Goal: Task Accomplishment & Management: Manage account settings

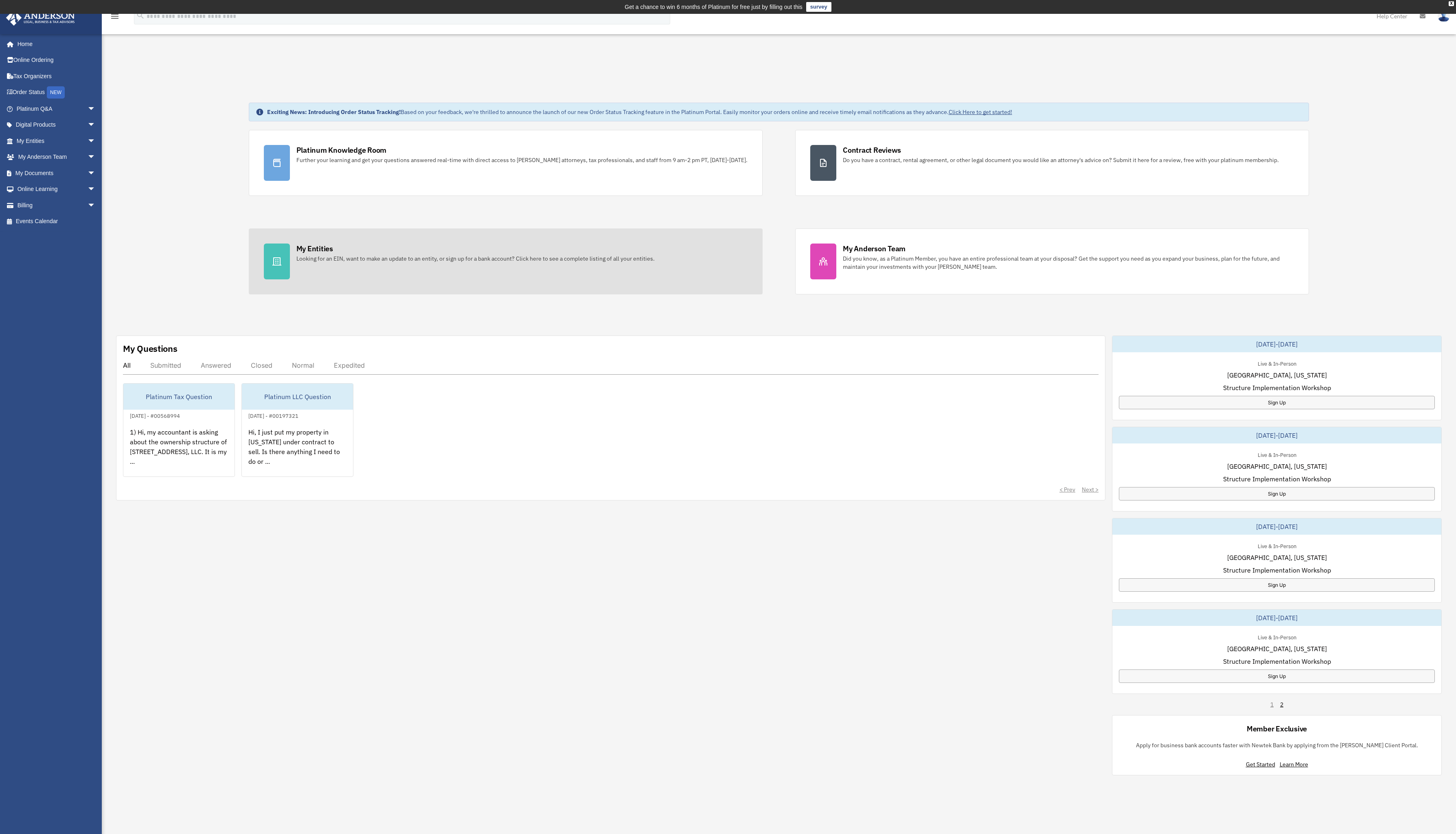
click at [390, 256] on div "Looking for an EIN, want to make an update to an entity, or sign up for a bank …" at bounding box center [475, 258] width 358 height 8
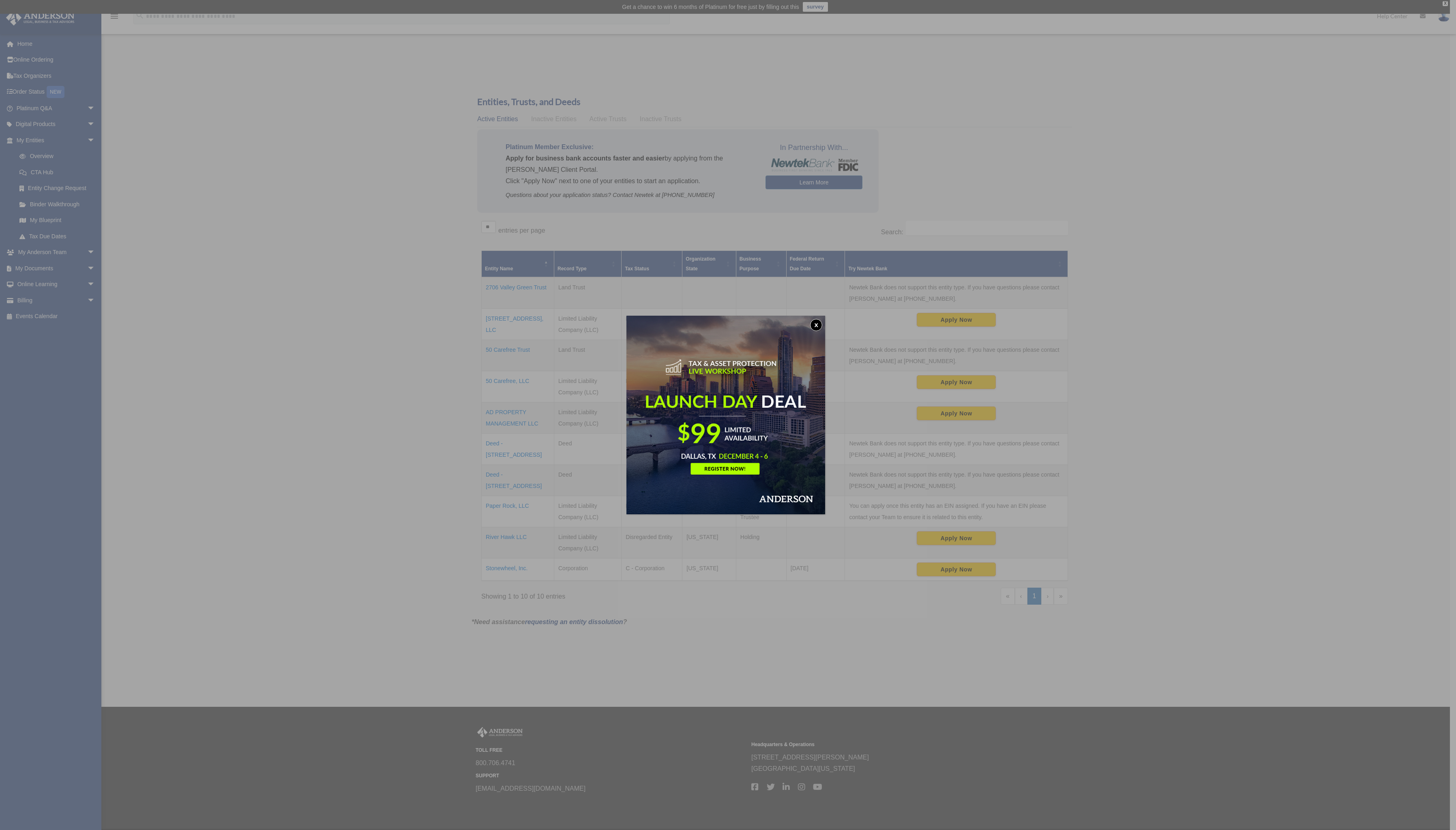
click at [819, 324] on button "x" at bounding box center [816, 325] width 12 height 12
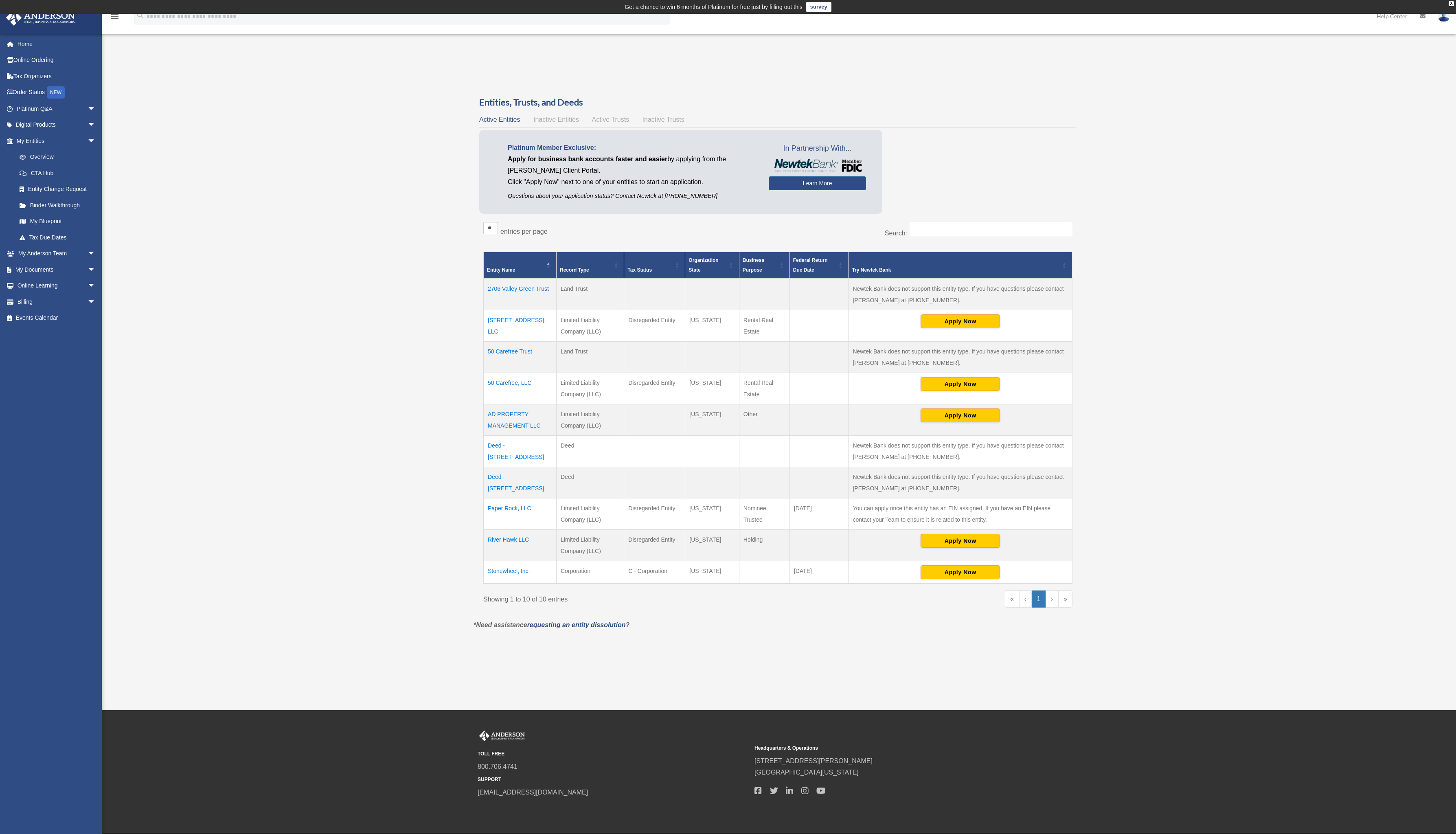
scroll to position [11, 0]
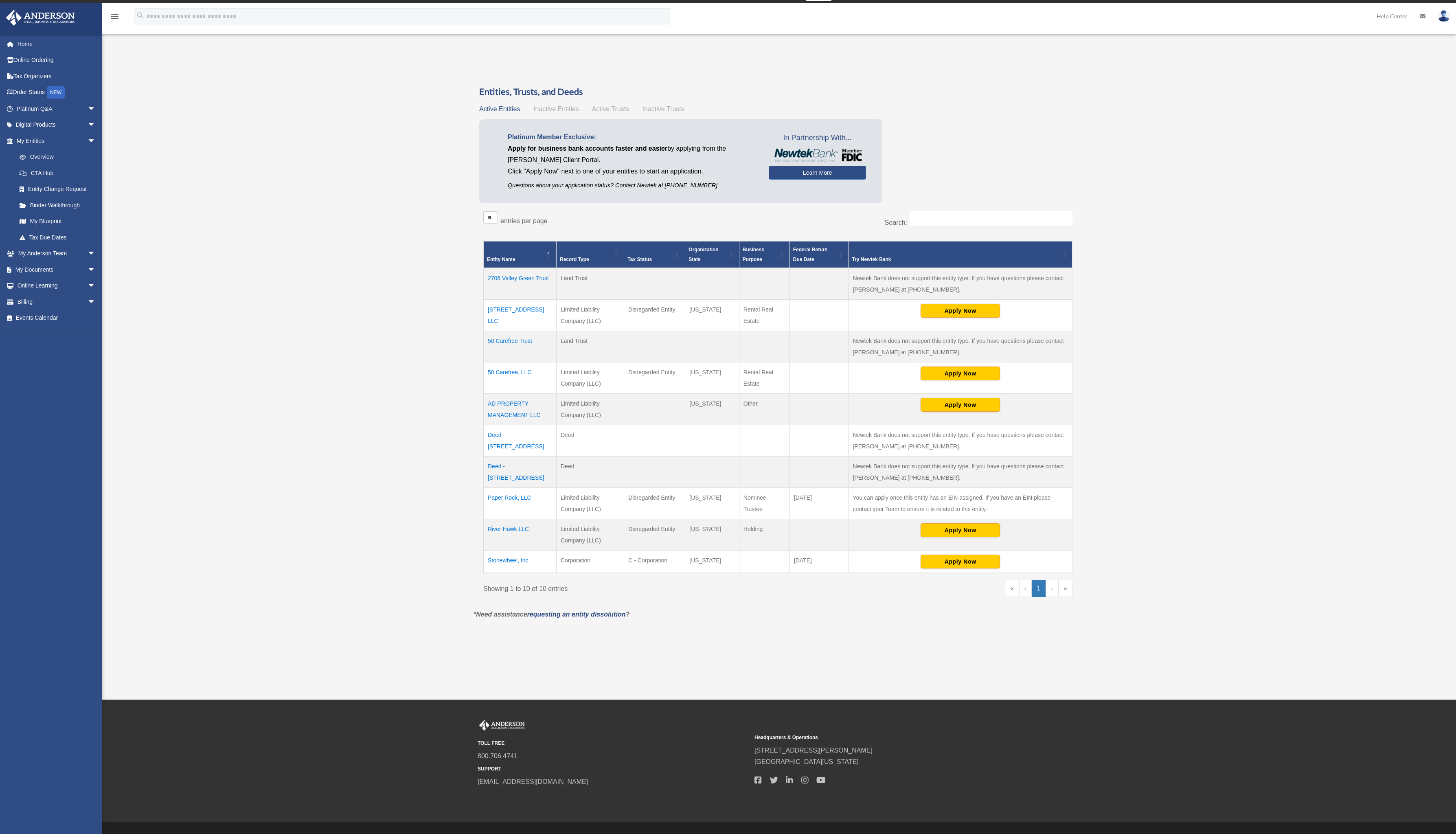
click at [514, 372] on td "50 Carefree, LLC" at bounding box center [519, 378] width 72 height 32
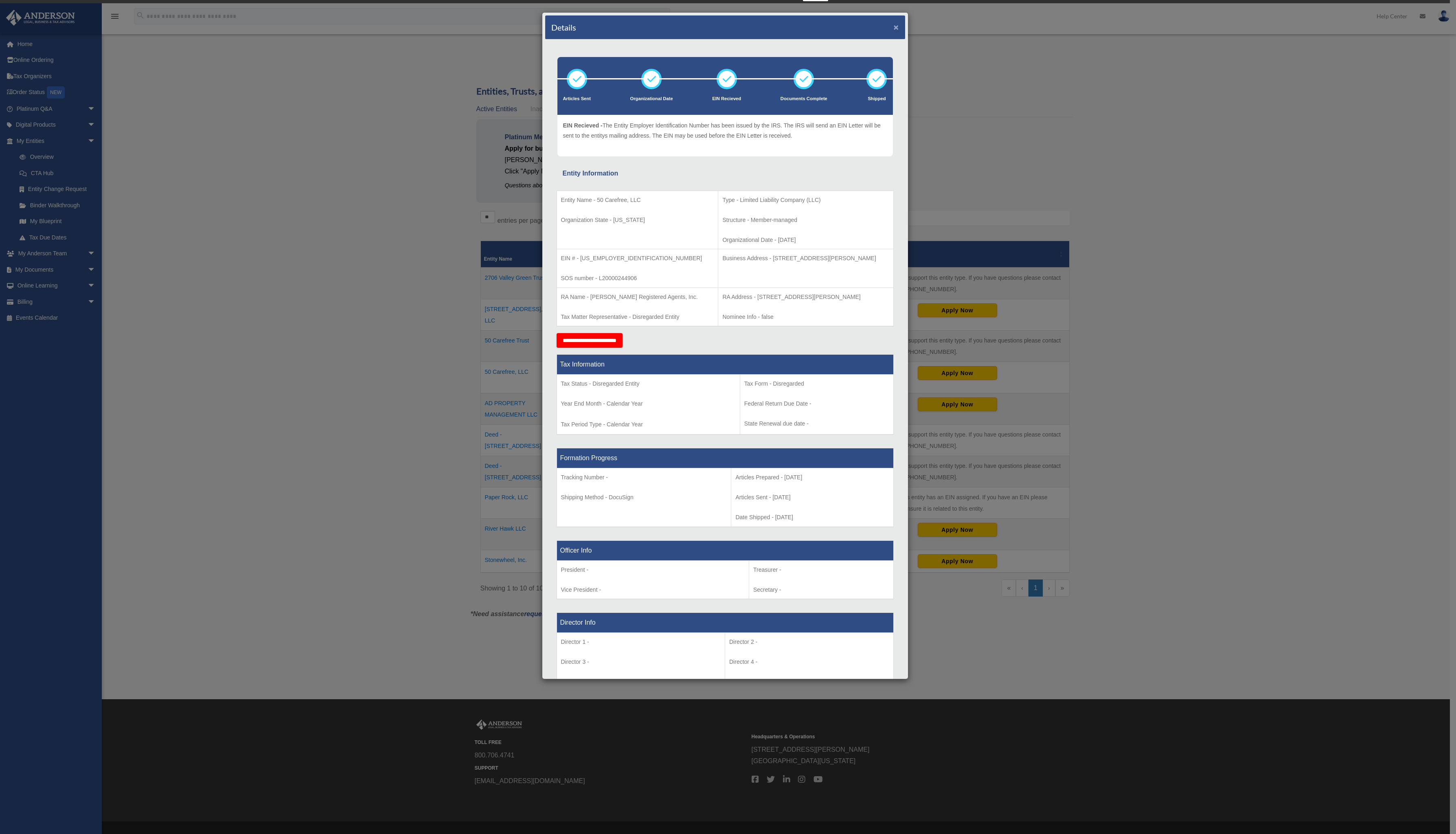
click at [894, 30] on button "×" at bounding box center [896, 27] width 5 height 9
